Goal: Transaction & Acquisition: Book appointment/travel/reservation

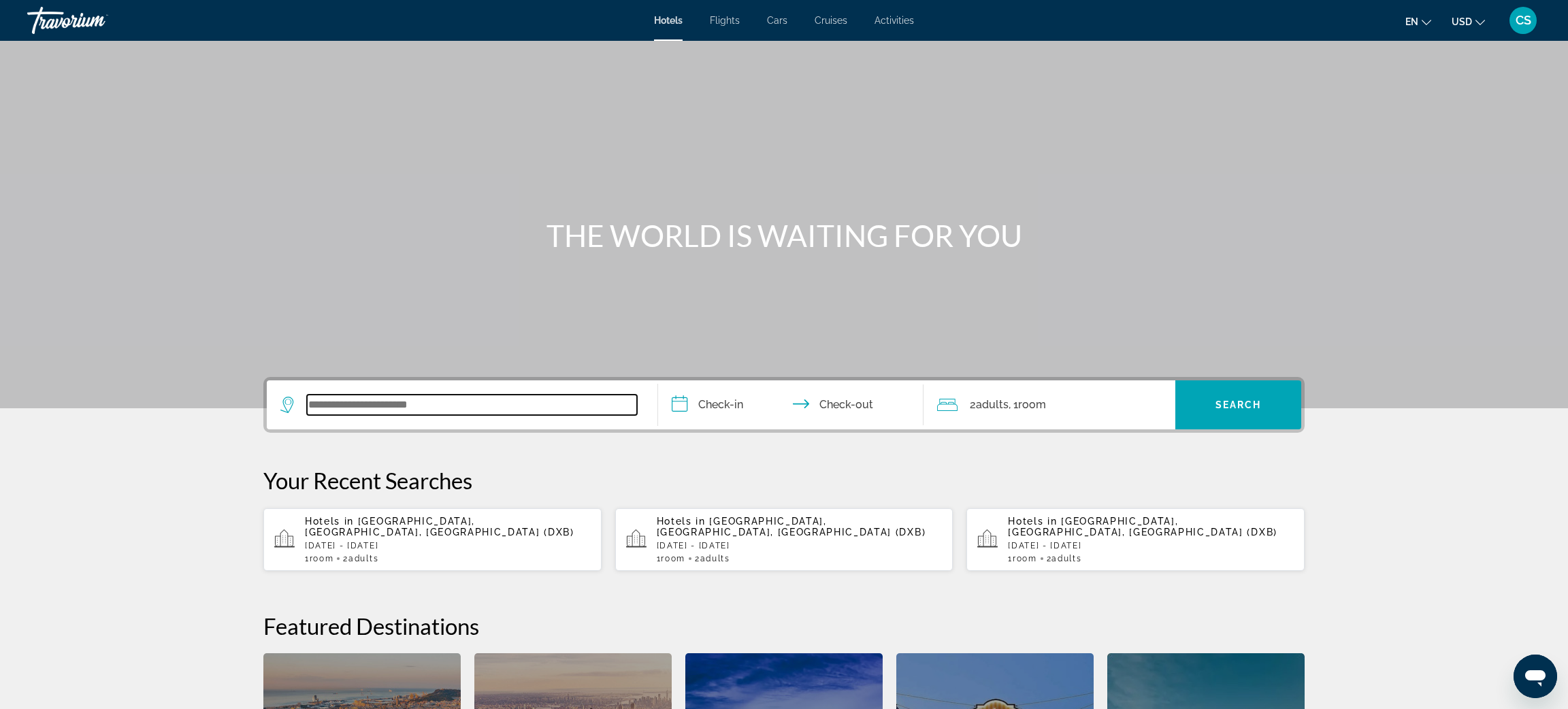
click at [356, 411] on input "Search widget" at bounding box center [472, 404] width 330 height 21
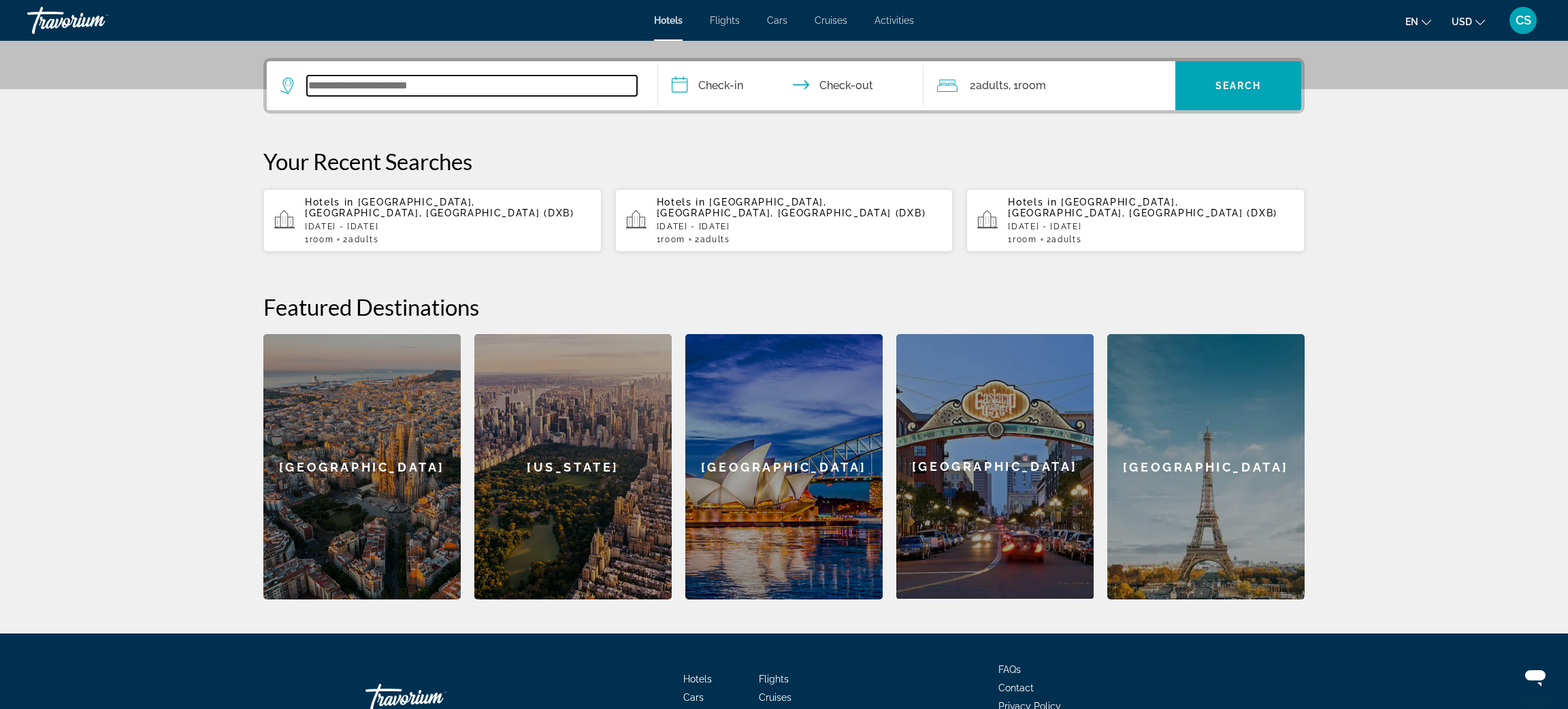
scroll to position [332, 0]
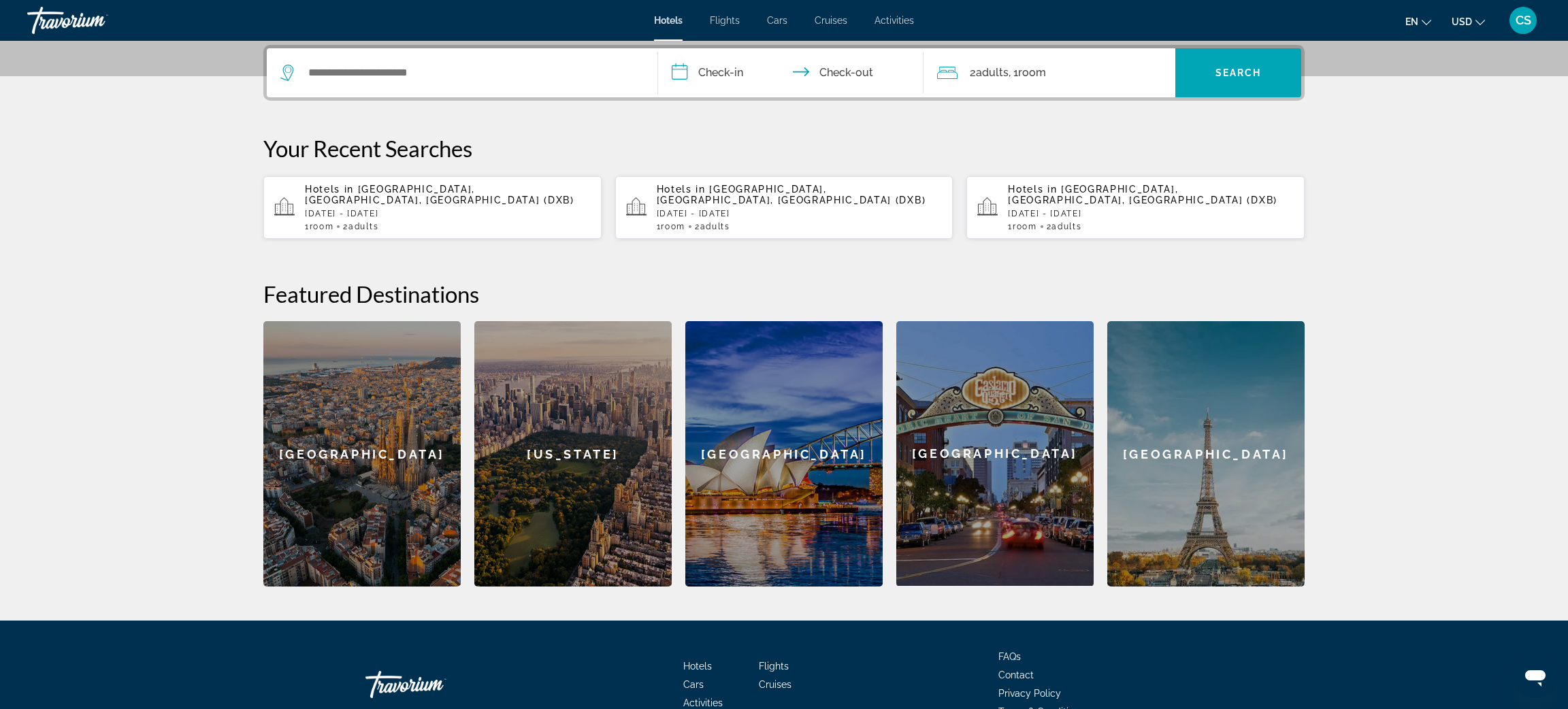
click at [367, 202] on span "[GEOGRAPHIC_DATA], [GEOGRAPHIC_DATA], [GEOGRAPHIC_DATA] (DXB)" at bounding box center [439, 195] width 269 height 22
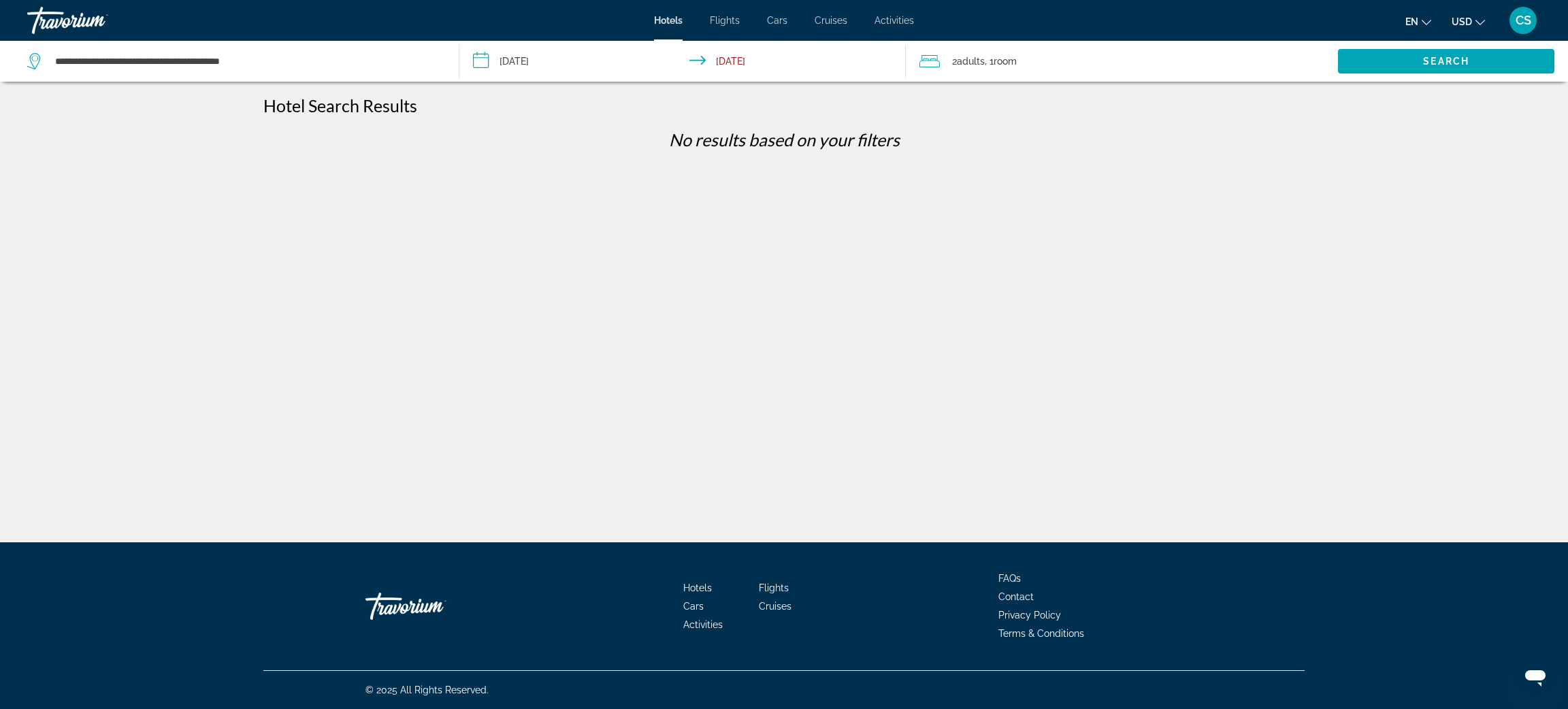
click at [542, 62] on input "**********" at bounding box center [685, 63] width 451 height 45
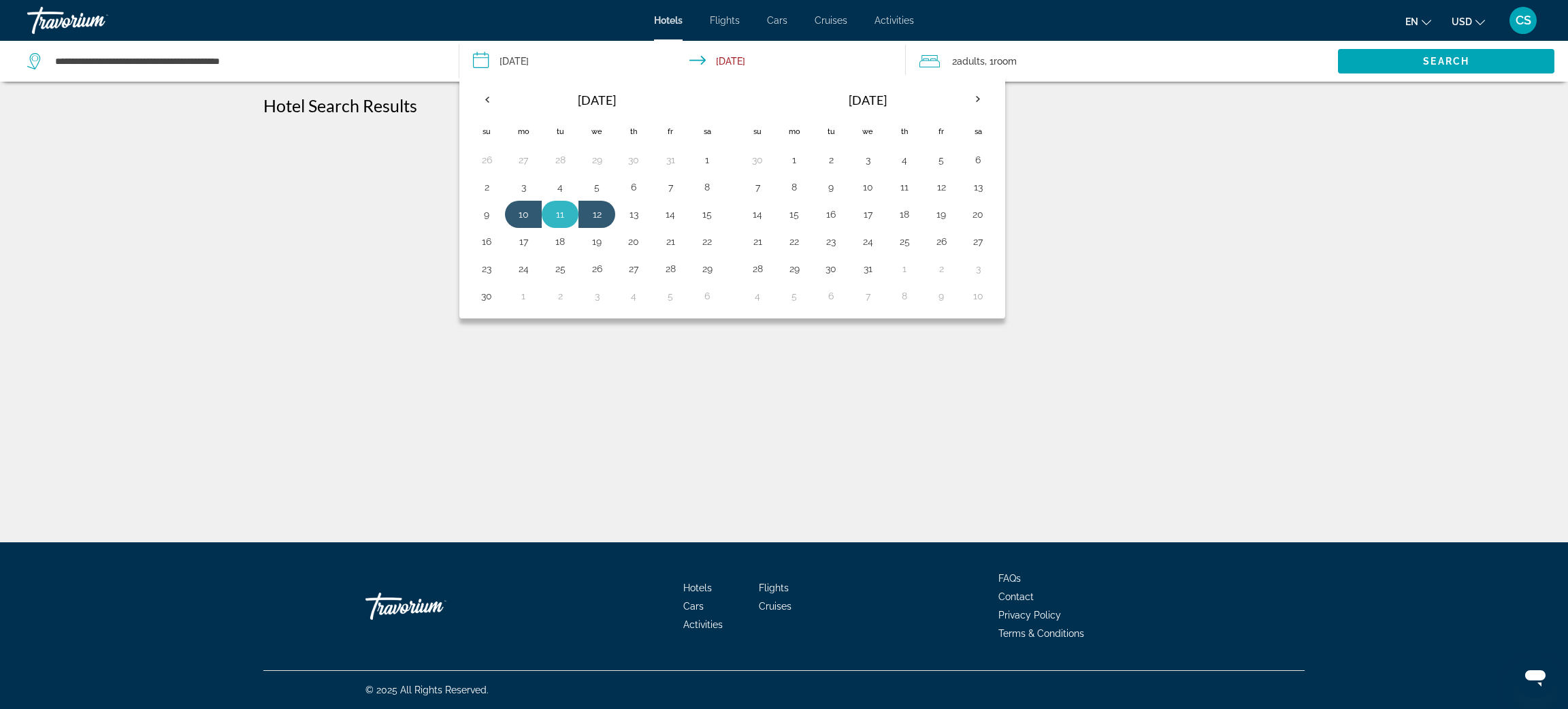
click at [559, 219] on button "11" at bounding box center [560, 214] width 22 height 19
click at [607, 215] on button "12" at bounding box center [596, 214] width 22 height 19
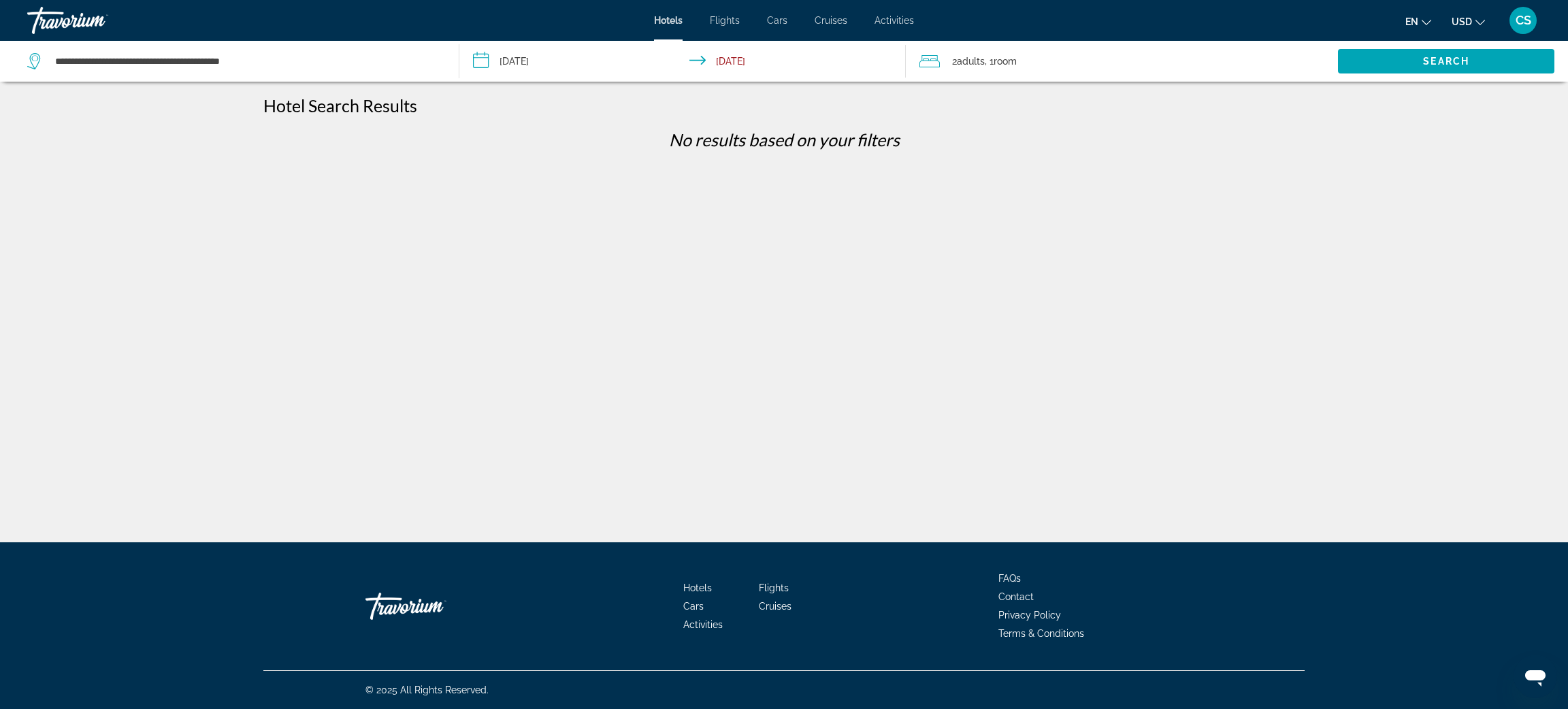
click at [551, 63] on input "**********" at bounding box center [685, 63] width 451 height 45
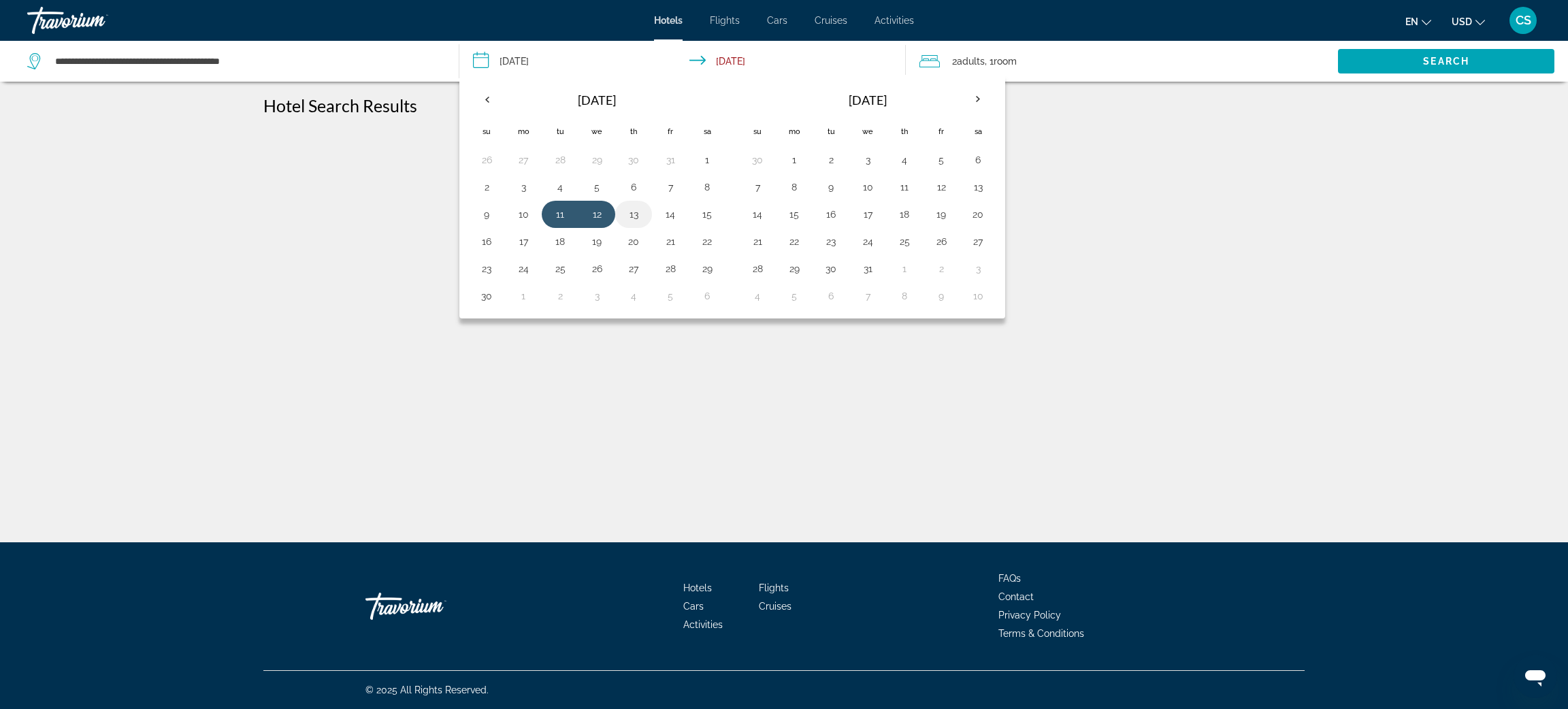
click at [642, 220] on button "13" at bounding box center [634, 214] width 22 height 19
click at [557, 213] on button "11" at bounding box center [560, 214] width 22 height 19
type input "**********"
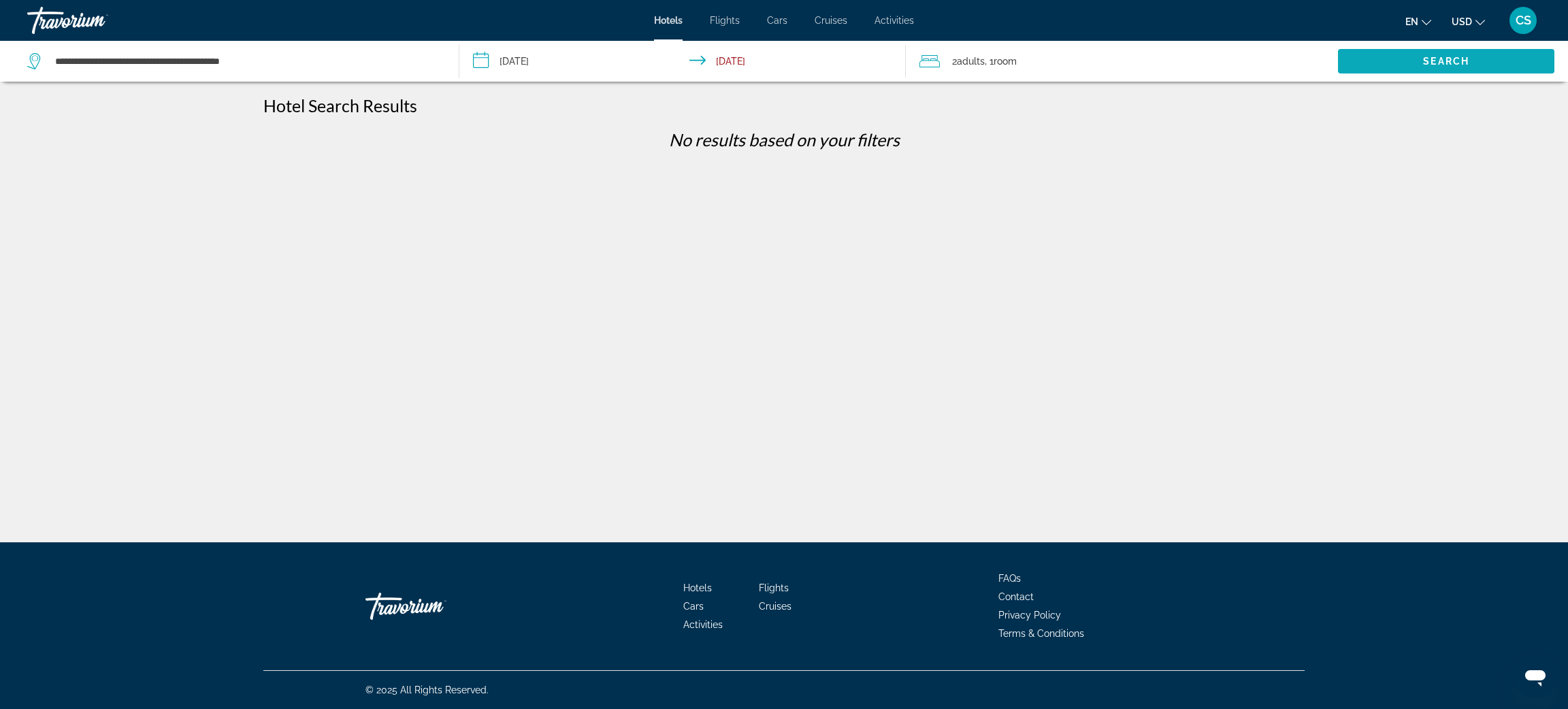
click at [1424, 64] on span "Search" at bounding box center [1446, 62] width 46 height 11
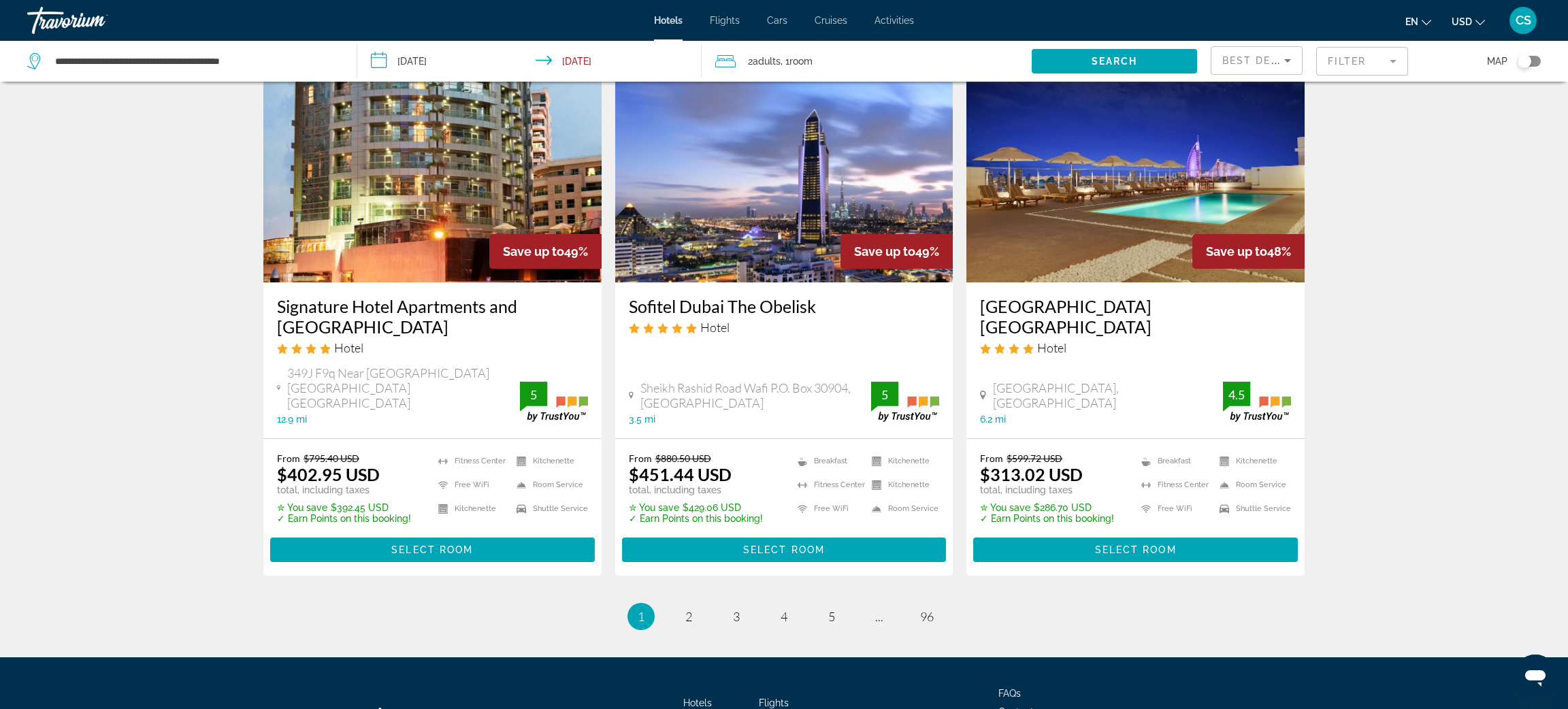
scroll to position [1645, 0]
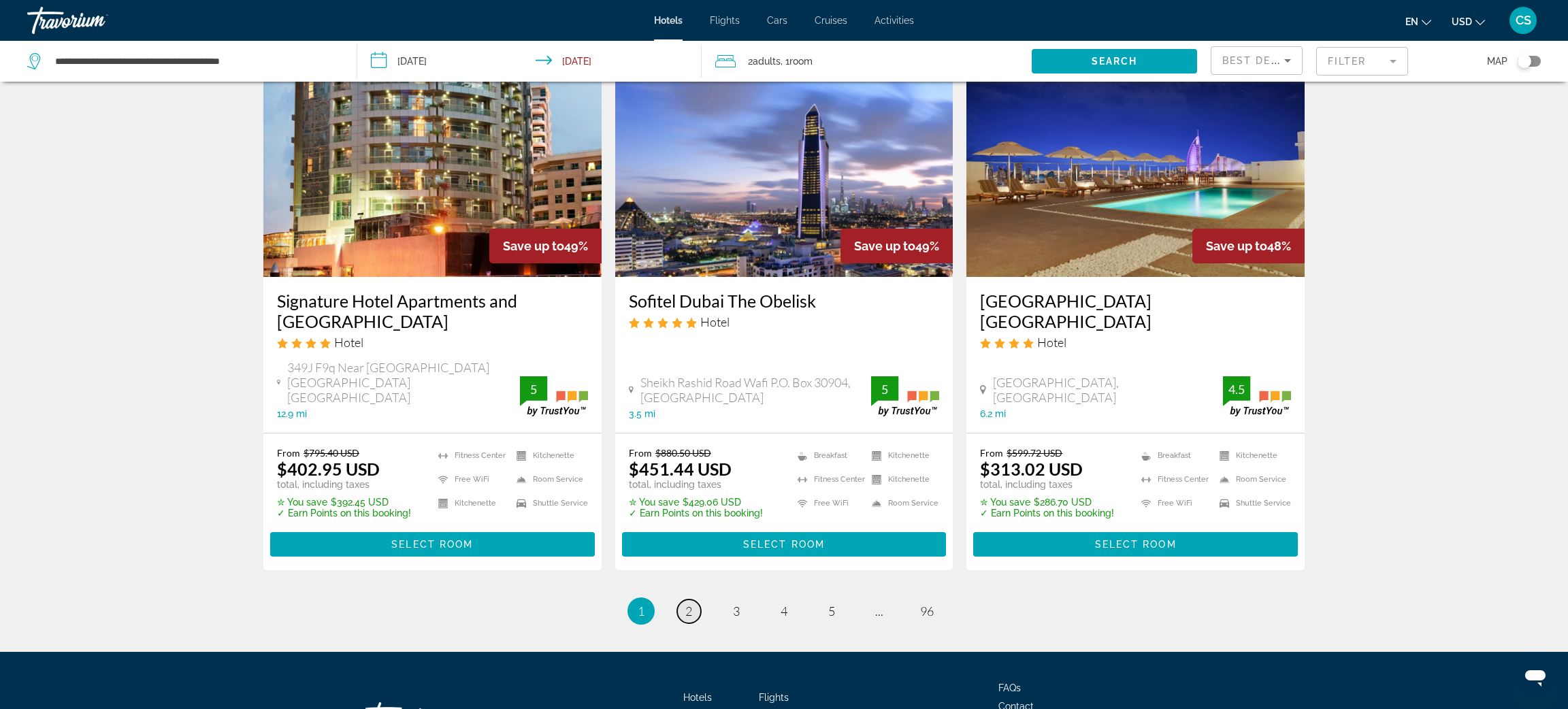
click at [692, 599] on link "page 2" at bounding box center [689, 611] width 24 height 24
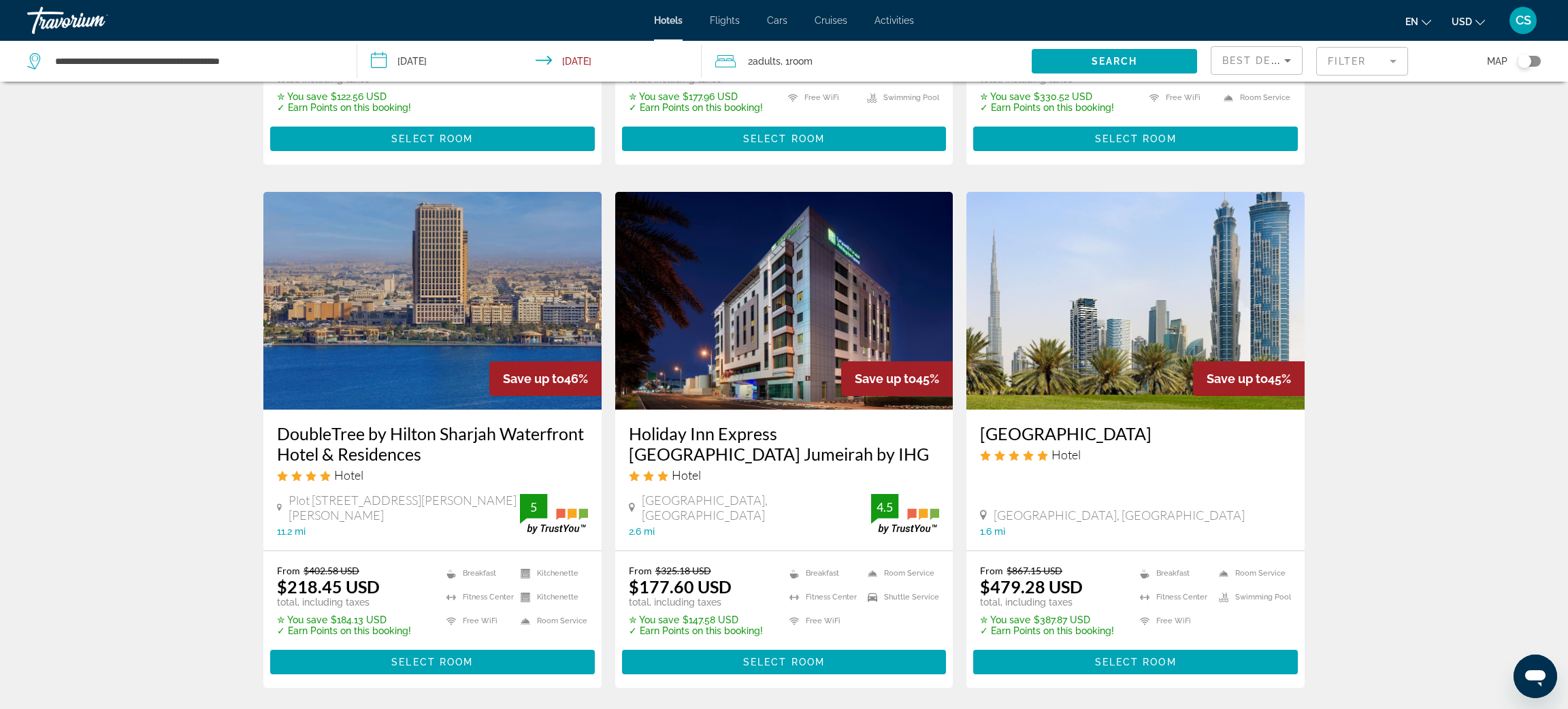
scroll to position [534, 0]
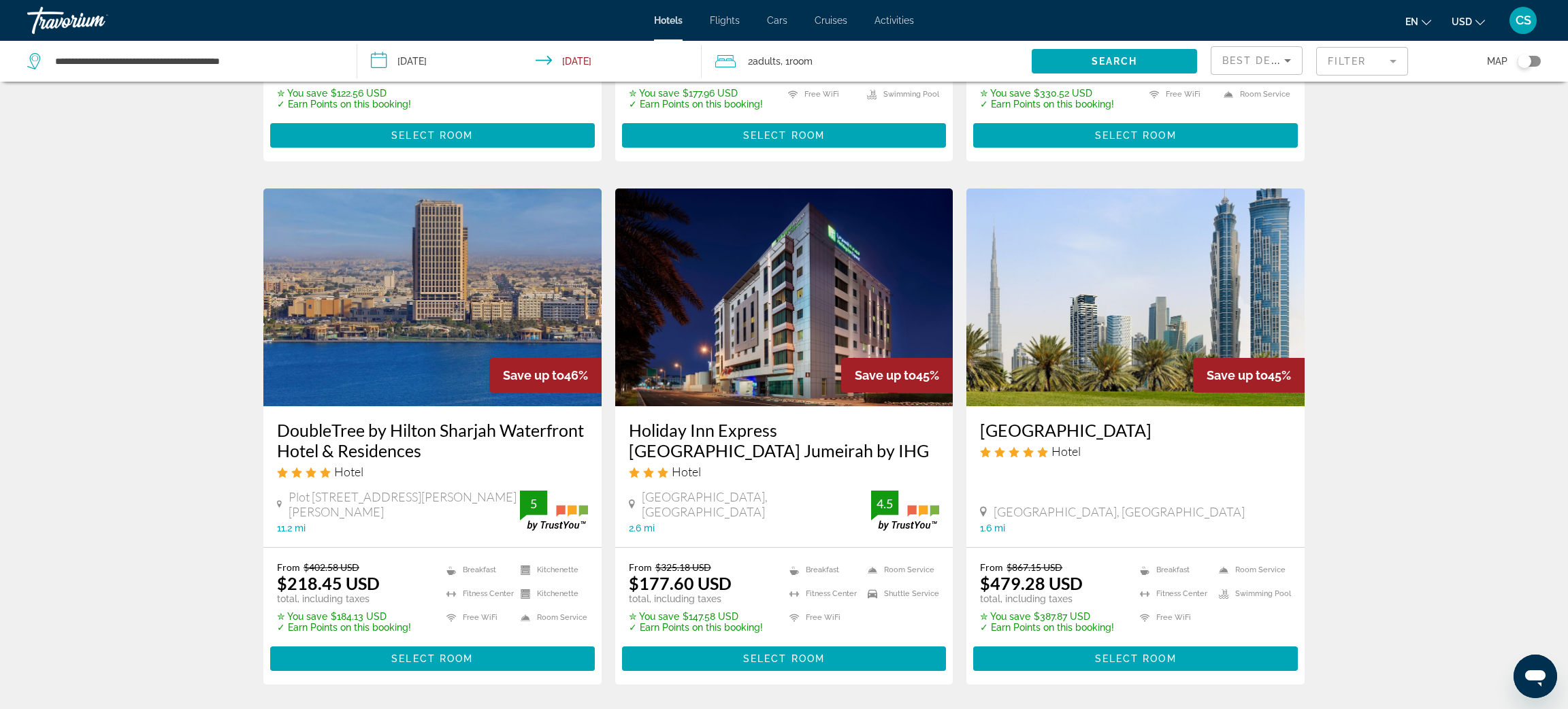
click at [1104, 420] on h3 "[GEOGRAPHIC_DATA]" at bounding box center [1135, 430] width 311 height 21
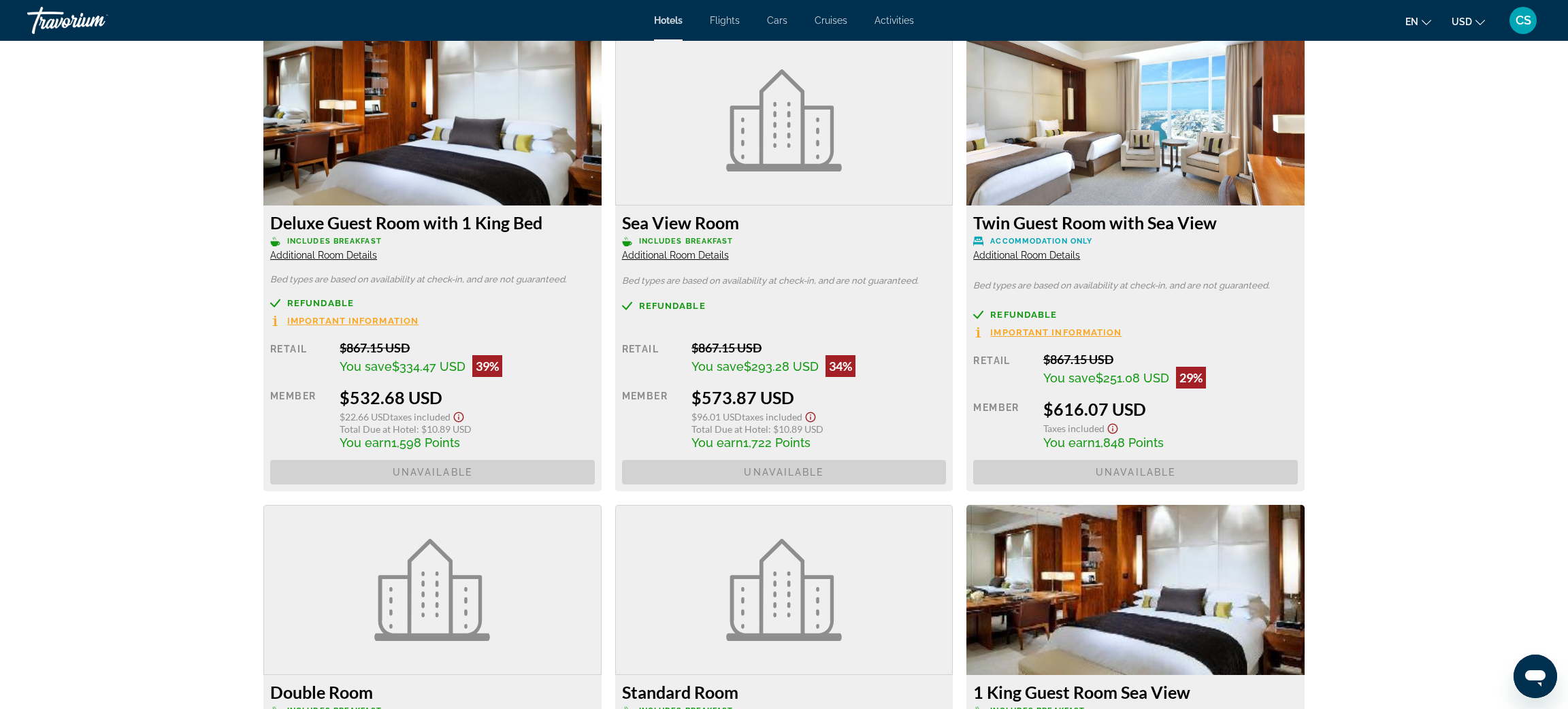
scroll to position [2327, 0]
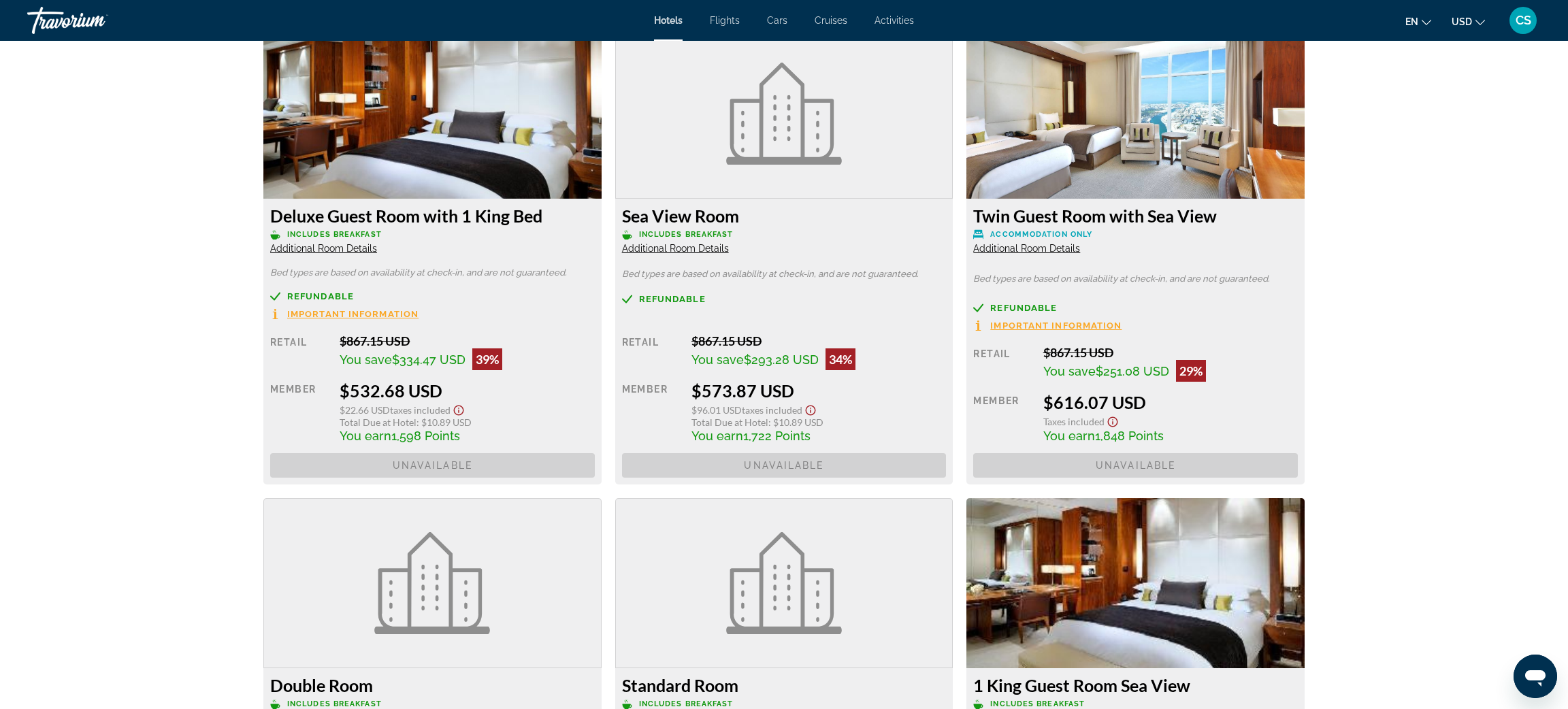
click at [668, 248] on span "Additional Room Details" at bounding box center [675, 248] width 107 height 11
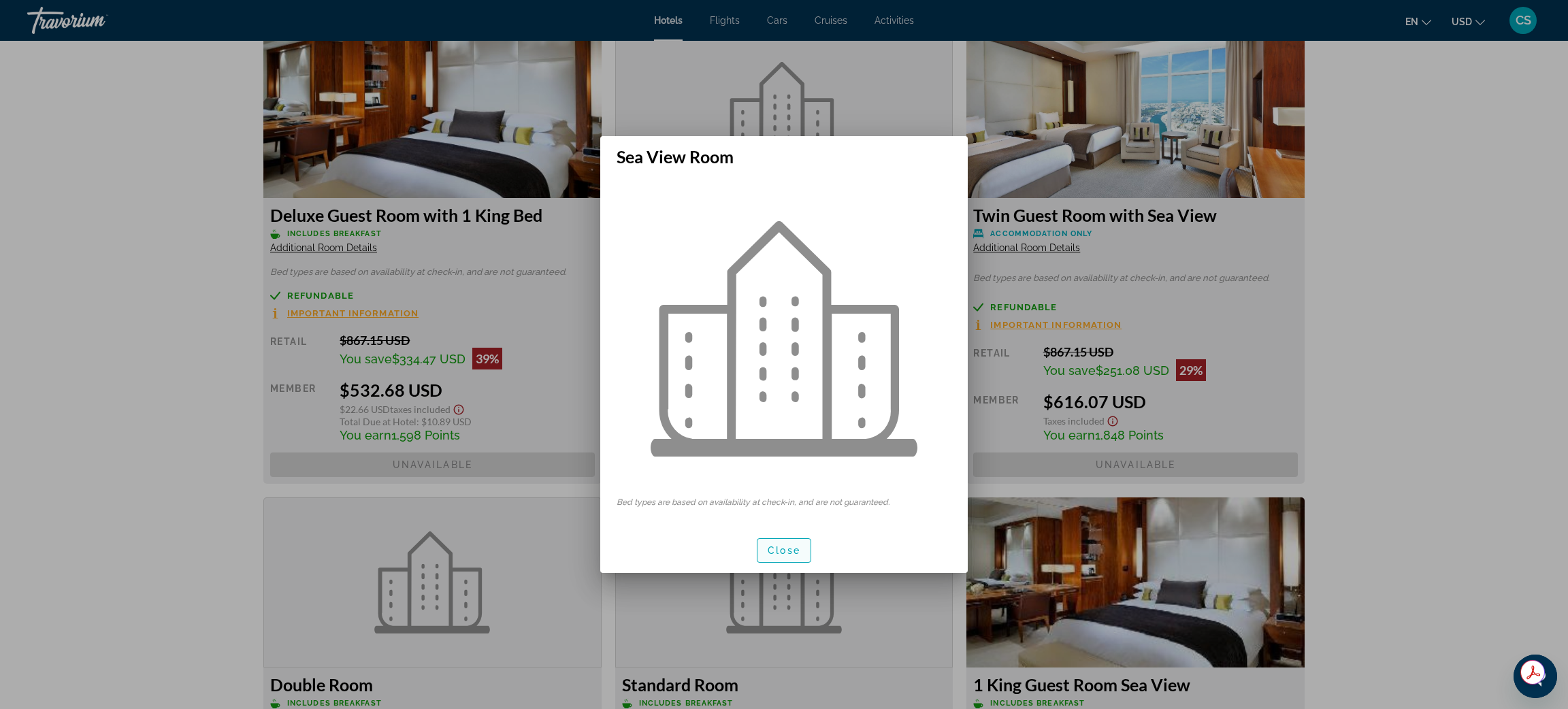
click at [777, 544] on span "button" at bounding box center [784, 550] width 53 height 33
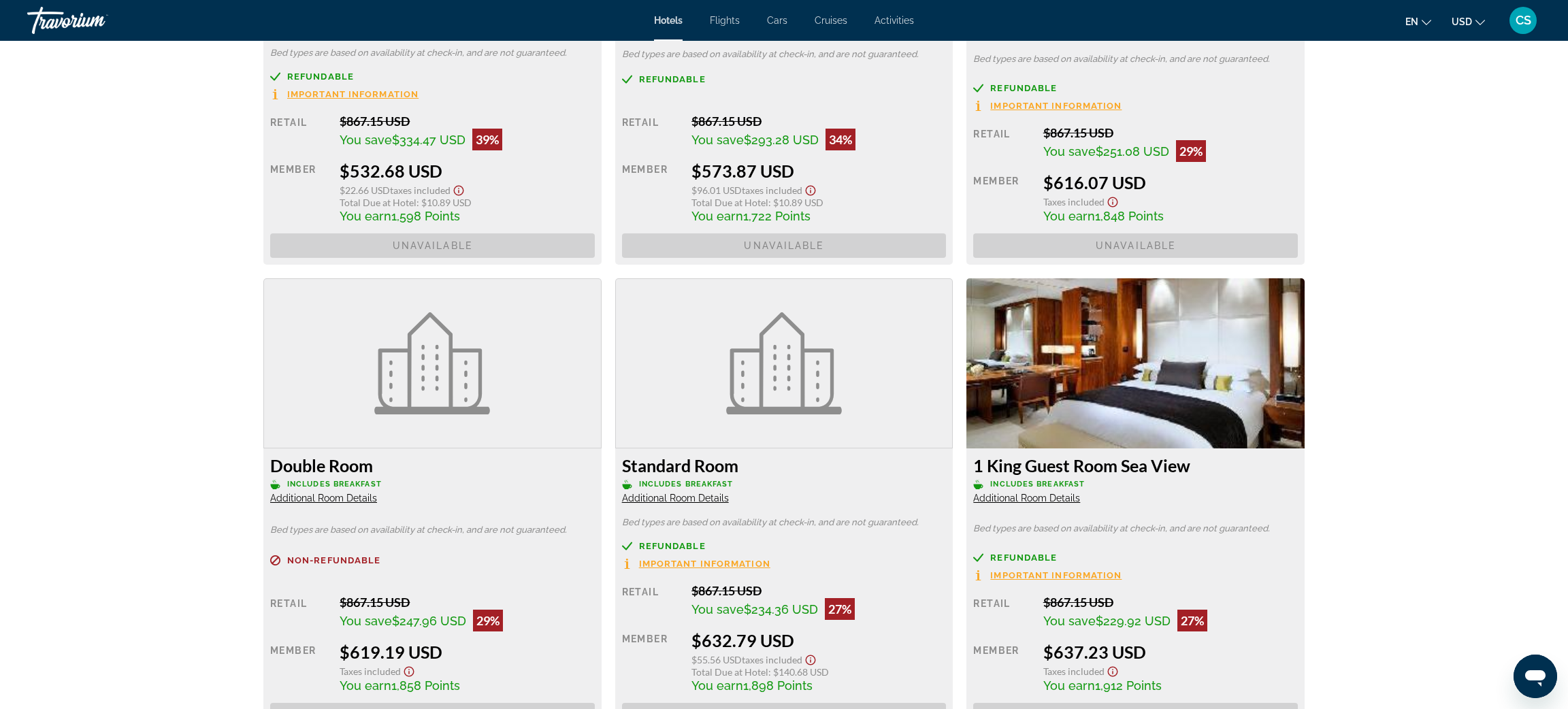
scroll to position [2540, 0]
